Goal: Transaction & Acquisition: Purchase product/service

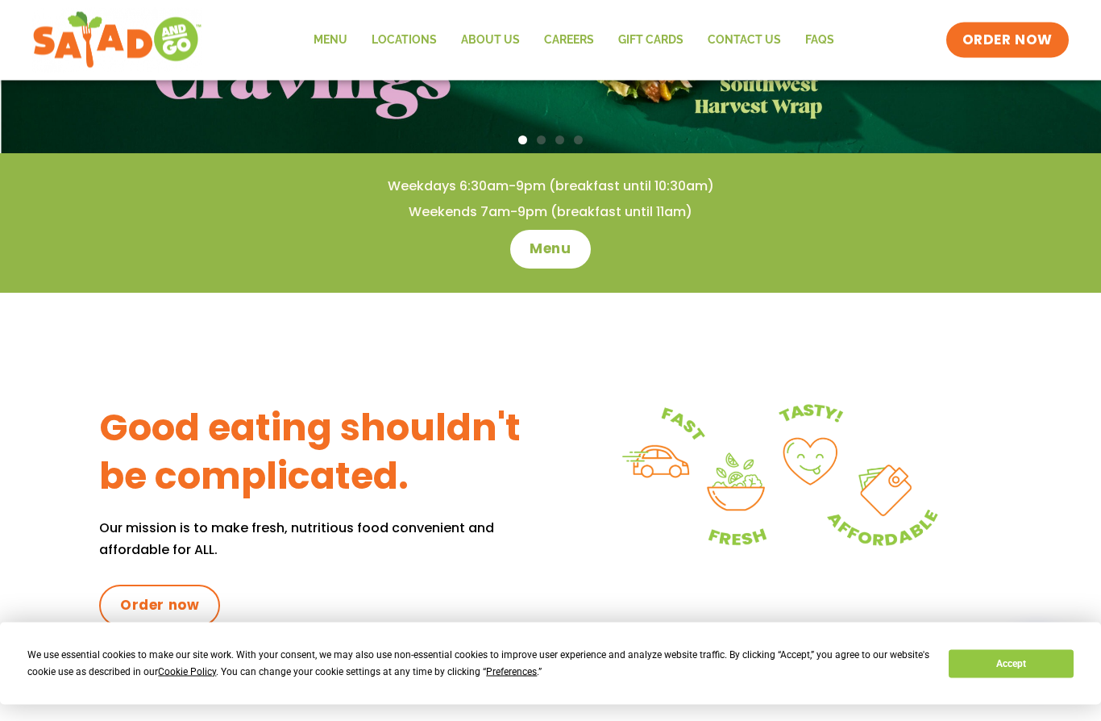
scroll to position [407, 0]
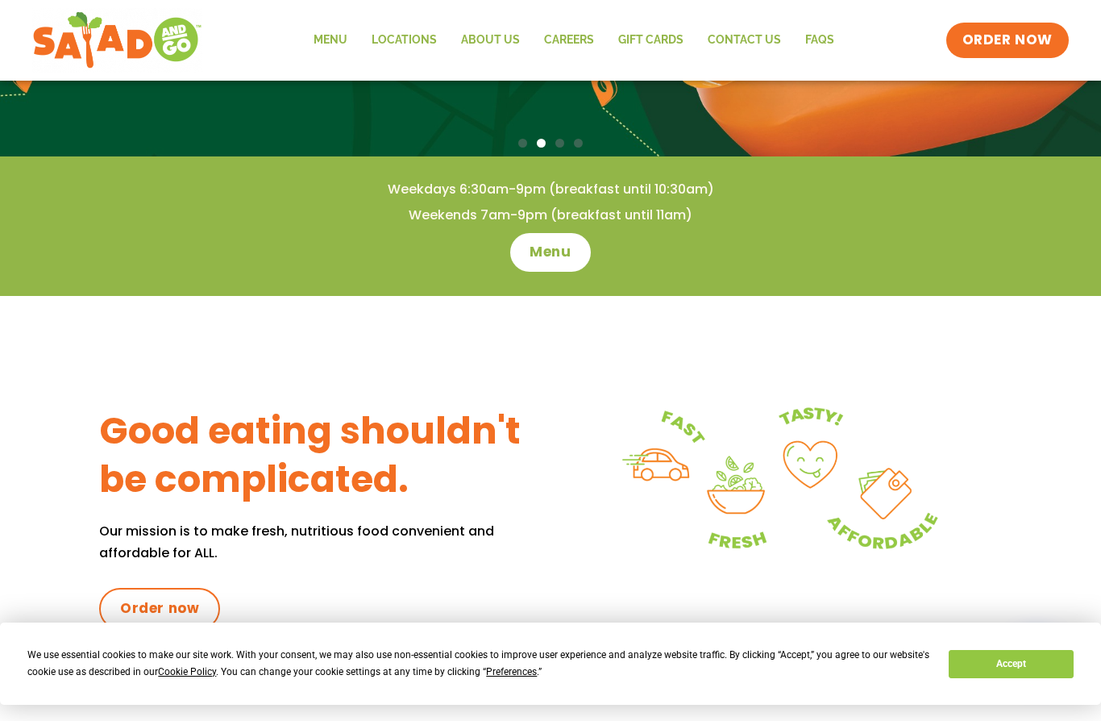
click at [559, 253] on span "Menu" at bounding box center [550, 252] width 41 height 19
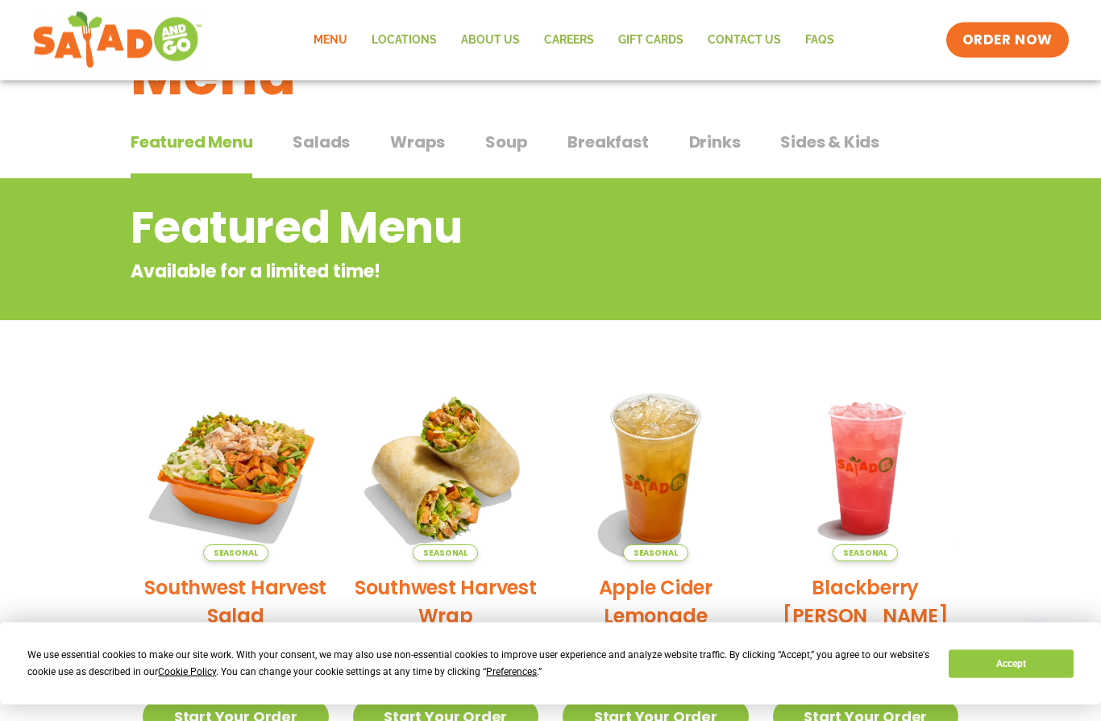
scroll to position [84, 0]
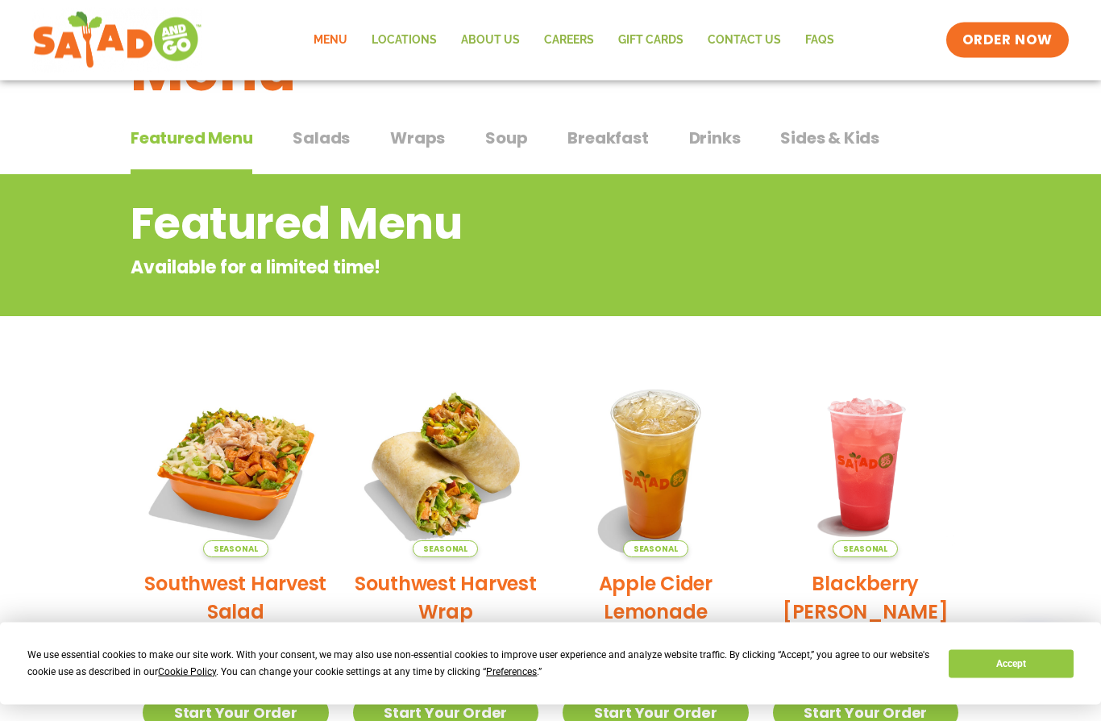
click at [338, 139] on span "Salads" at bounding box center [321, 139] width 57 height 24
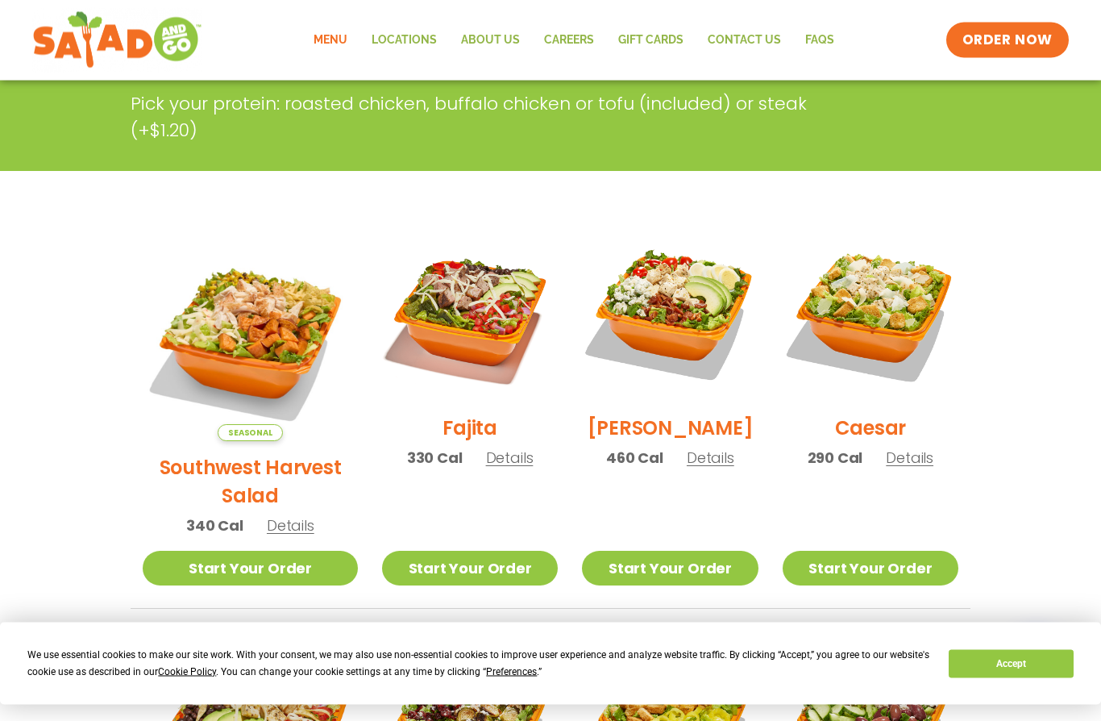
scroll to position [396, 0]
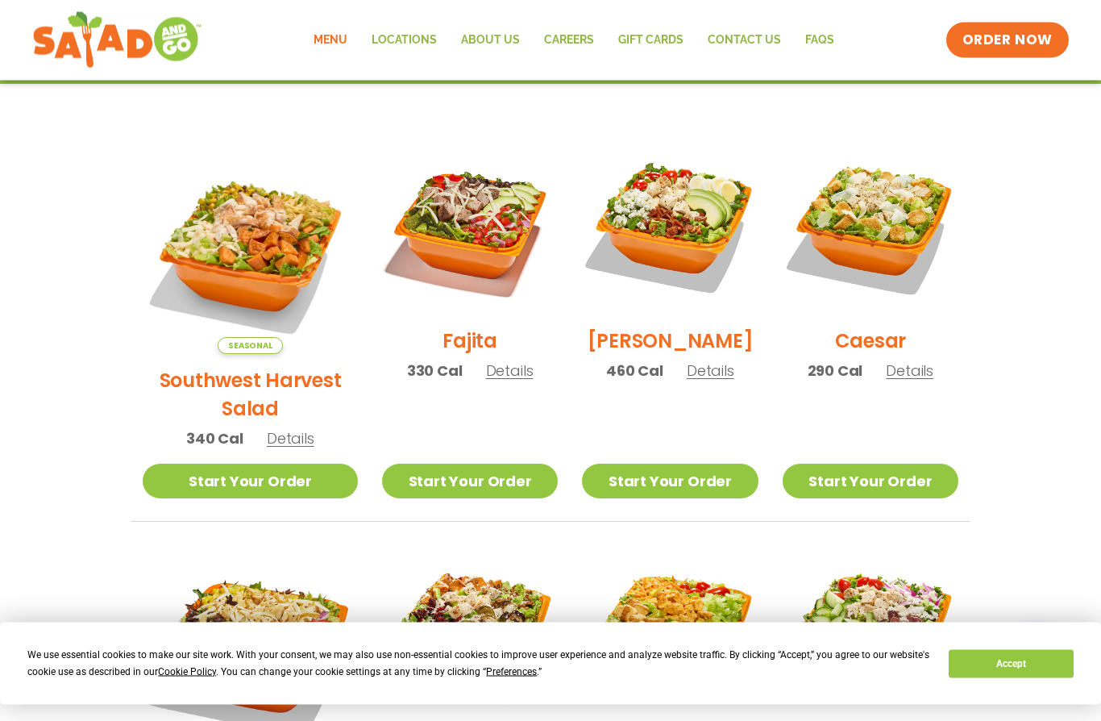
click at [501, 381] on span "Details" at bounding box center [510, 371] width 48 height 20
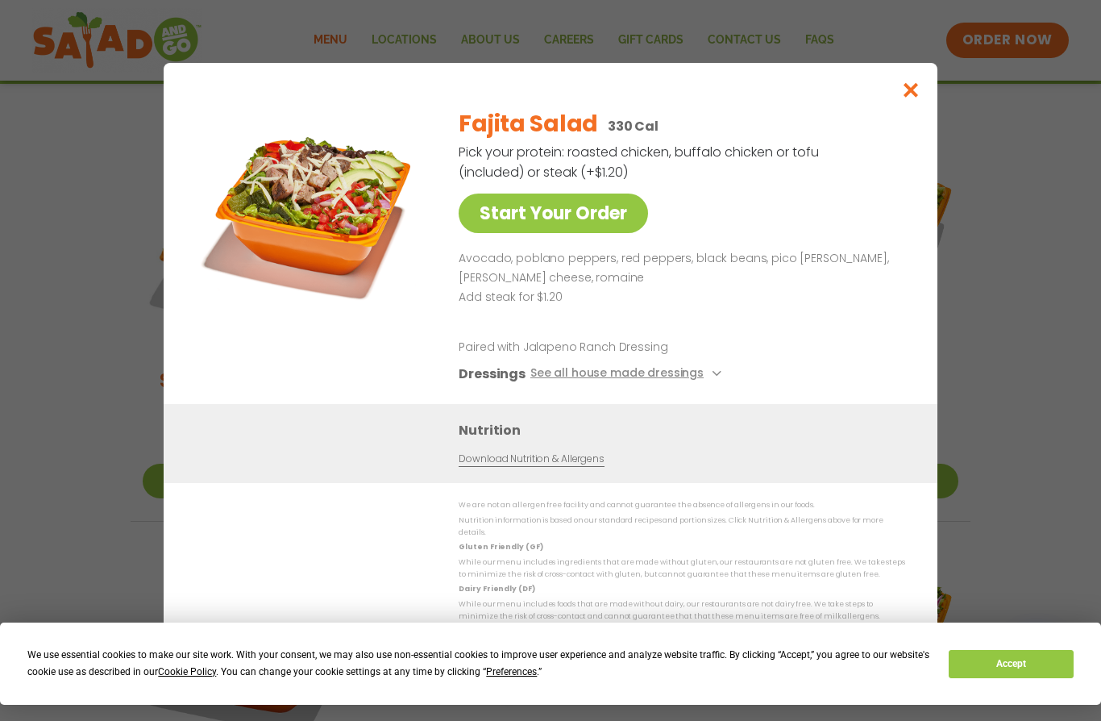
click at [552, 468] on link "Download Nutrition & Allergens" at bounding box center [531, 459] width 145 height 15
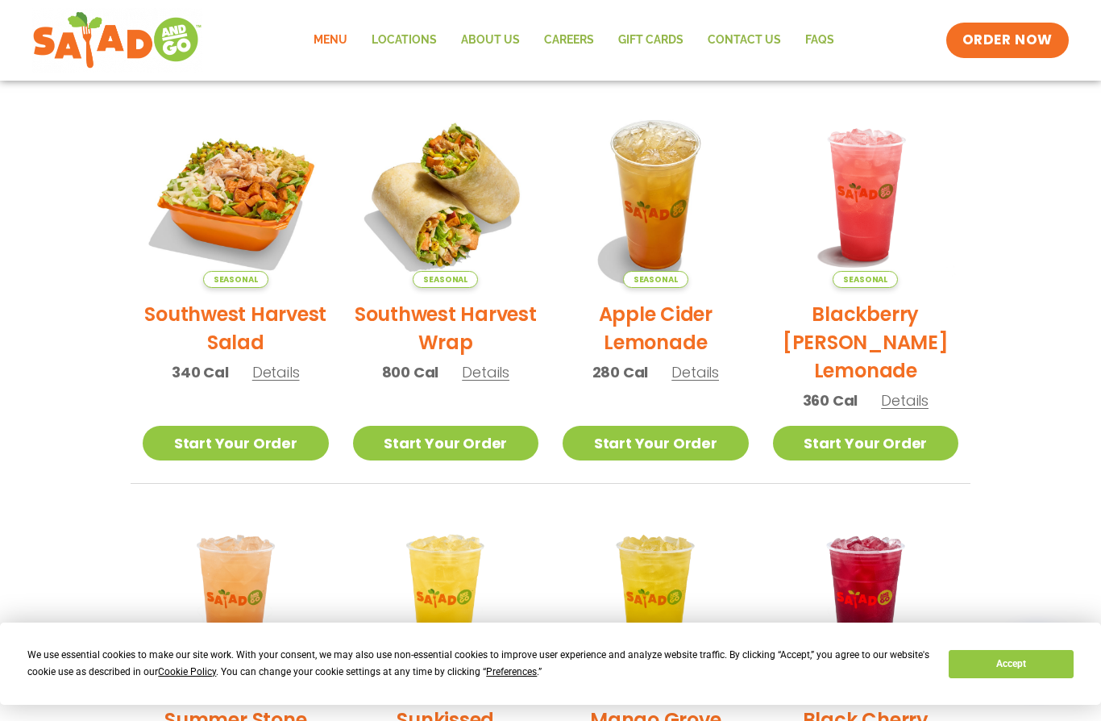
scroll to position [351, 0]
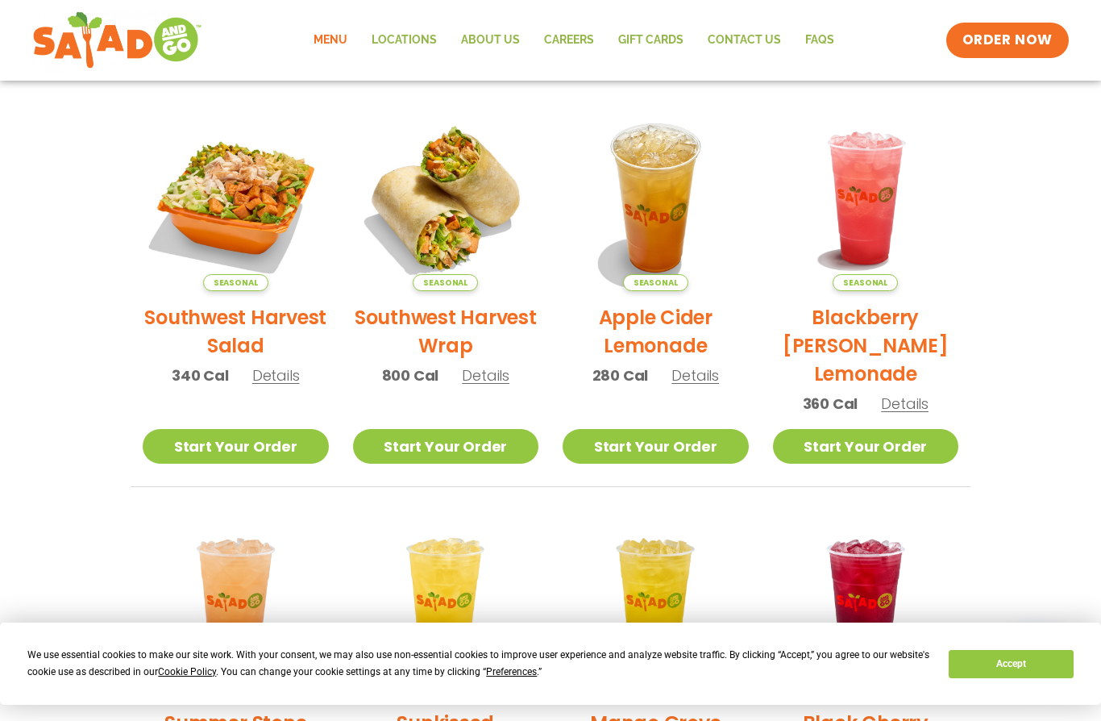
click at [275, 440] on link "Start Your Order" at bounding box center [236, 446] width 186 height 35
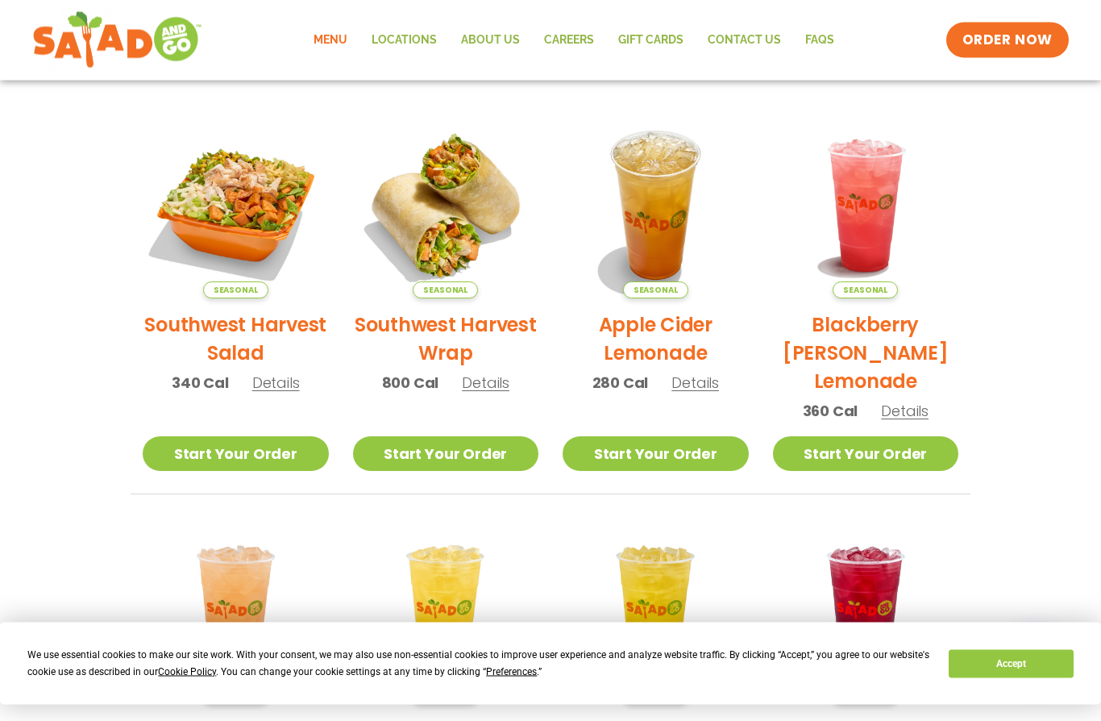
scroll to position [343, 0]
click at [270, 219] on img at bounding box center [236, 205] width 186 height 186
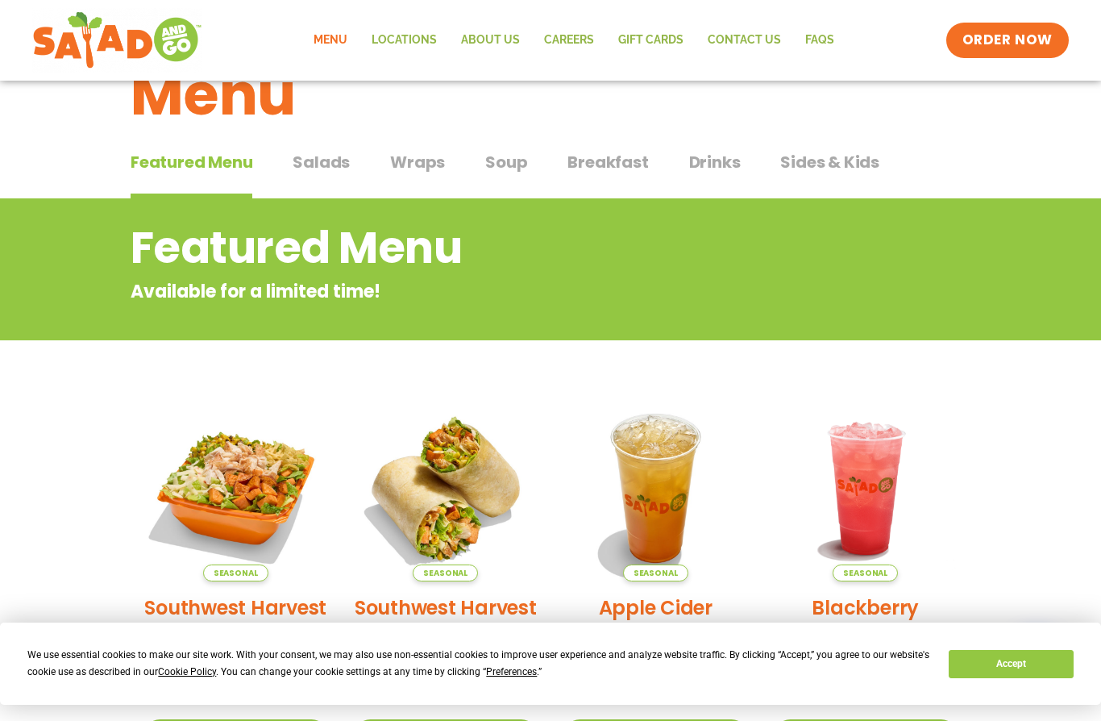
scroll to position [0, 0]
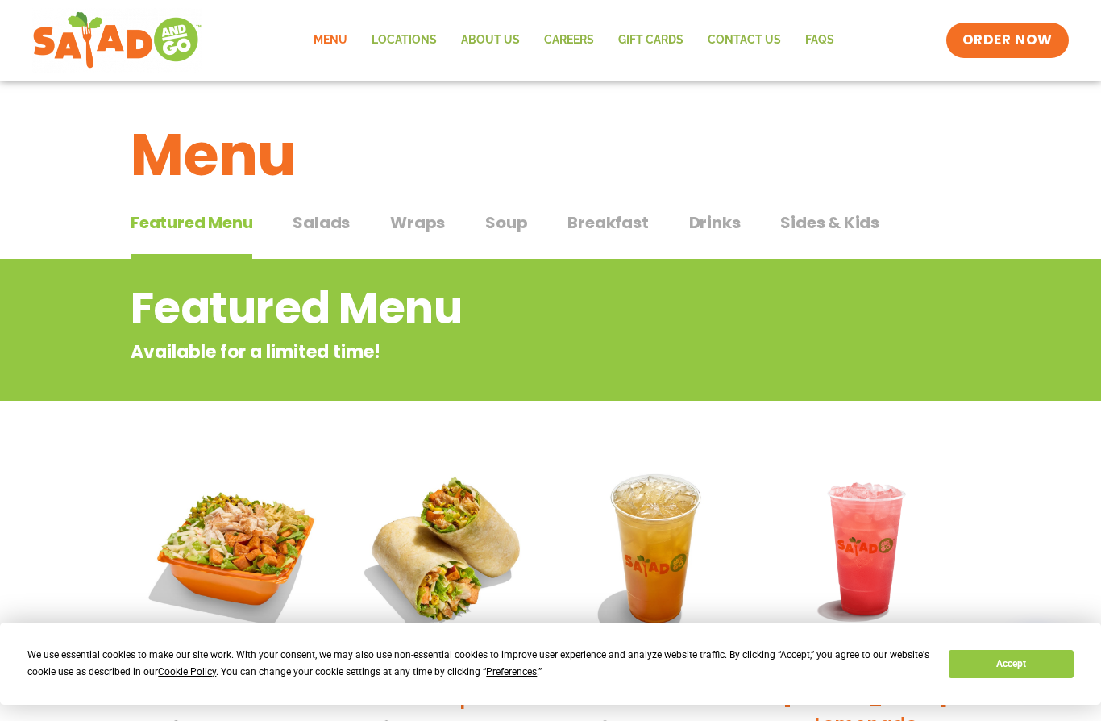
click at [341, 227] on span "Salads" at bounding box center [321, 222] width 57 height 24
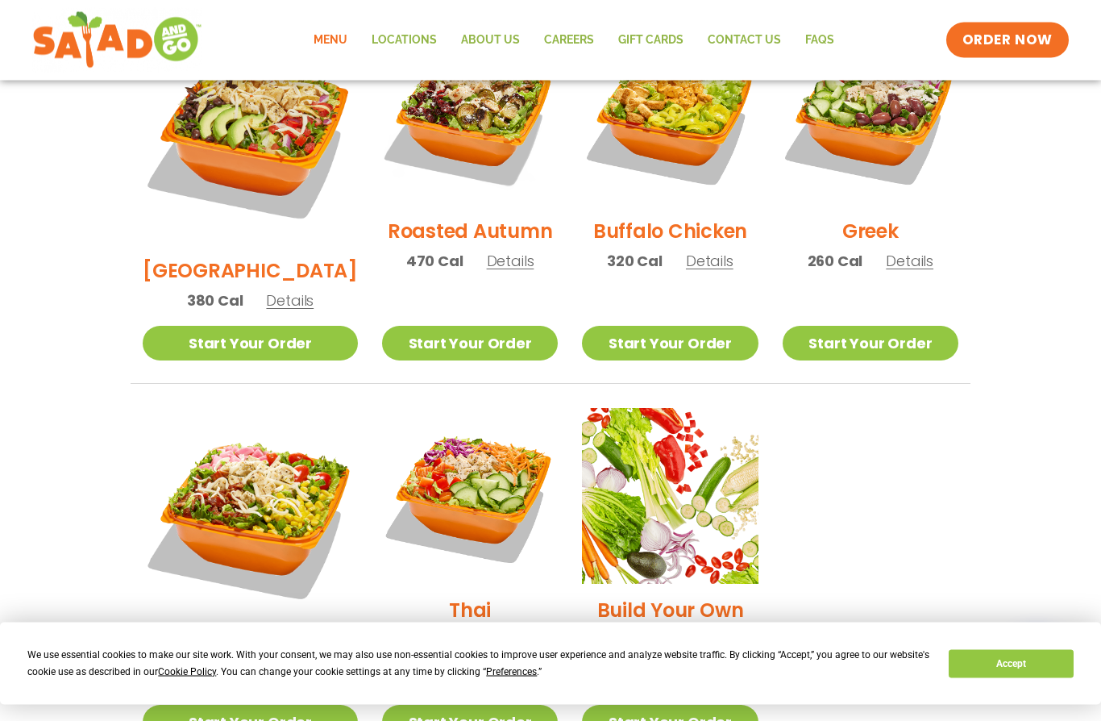
scroll to position [956, 0]
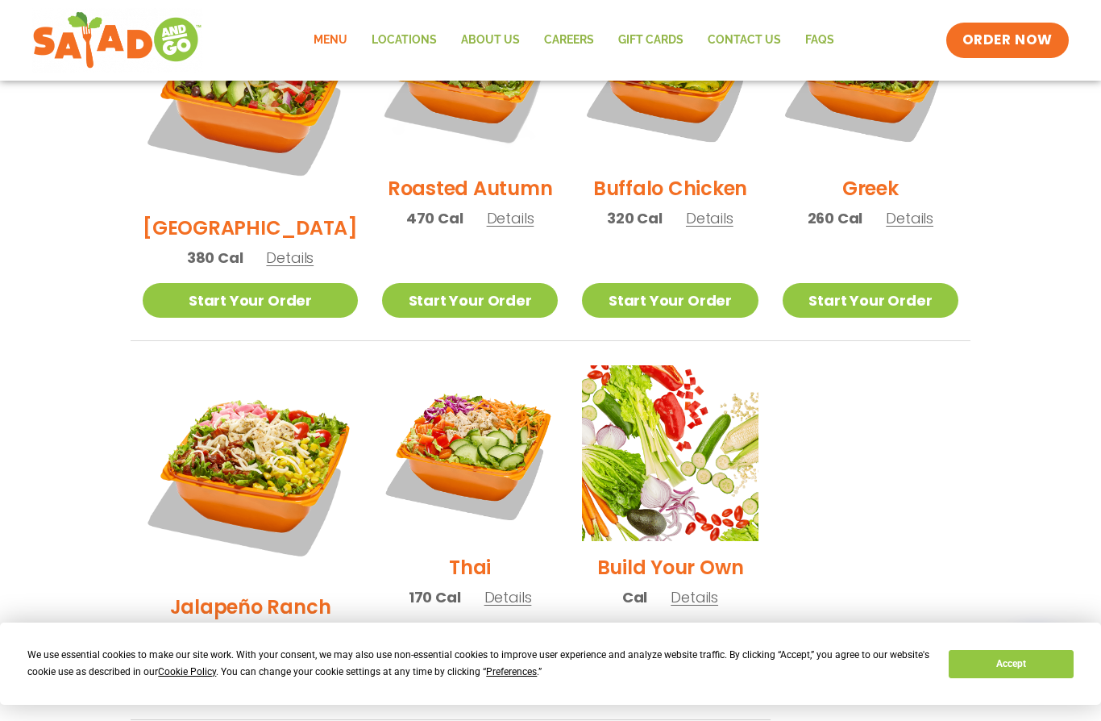
click at [689, 439] on img at bounding box center [670, 453] width 176 height 176
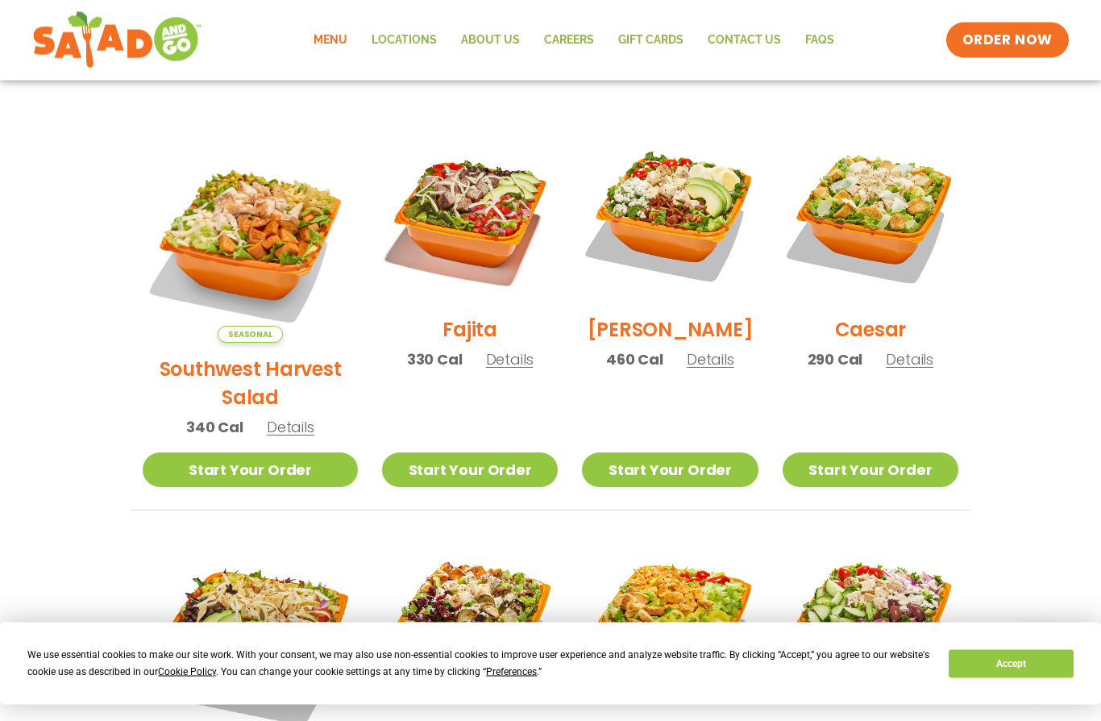
scroll to position [408, 0]
